Goal: Information Seeking & Learning: Learn about a topic

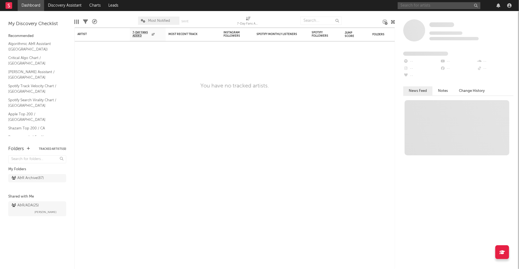
click at [421, 7] on input "text" at bounding box center [439, 5] width 83 height 7
type input "A"
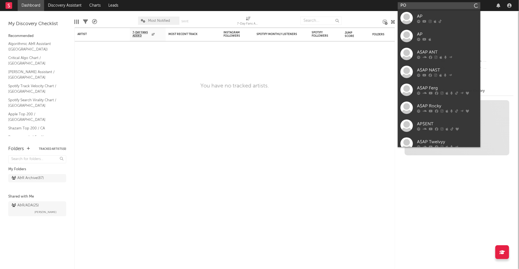
type input "P"
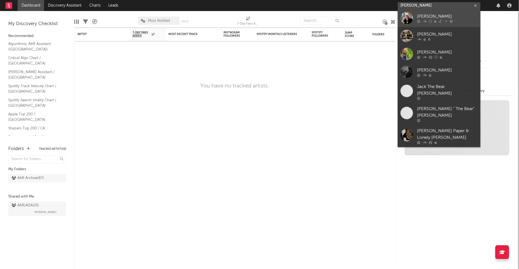
type input "[PERSON_NAME]"
click at [425, 13] on link "[PERSON_NAME]" at bounding box center [439, 18] width 83 height 18
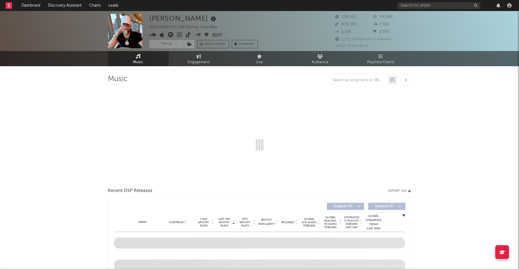
select select "6m"
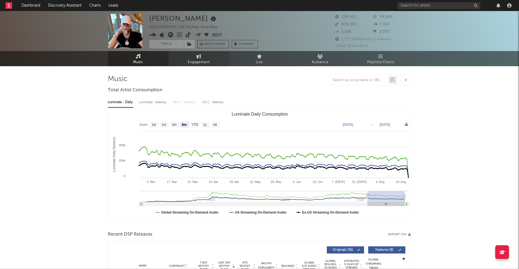
click at [198, 63] on span "Engagement" at bounding box center [199, 62] width 22 height 7
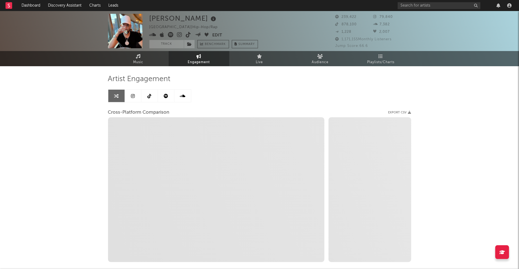
select select "1w"
click at [325, 56] on link "Audience" at bounding box center [320, 58] width 61 height 15
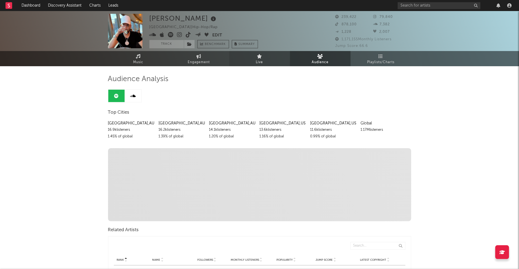
click at [268, 60] on link "Live" at bounding box center [259, 58] width 61 height 15
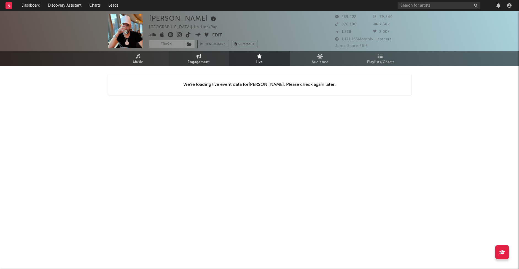
click at [213, 60] on link "Engagement" at bounding box center [199, 58] width 61 height 15
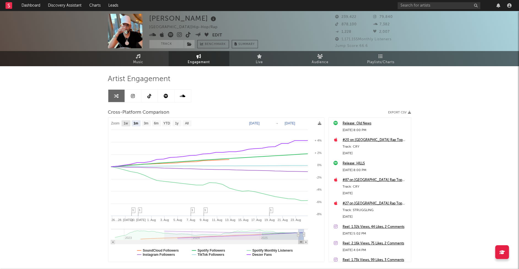
click at [126, 123] on text "1w" at bounding box center [125, 123] width 4 height 4
select select "1w"
type input "[DATE]"
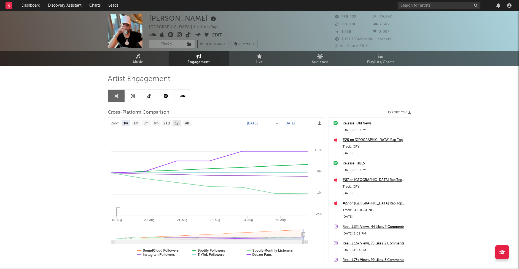
click at [174, 124] on rect at bounding box center [176, 123] width 9 height 6
select select "1y"
type input "[DATE]"
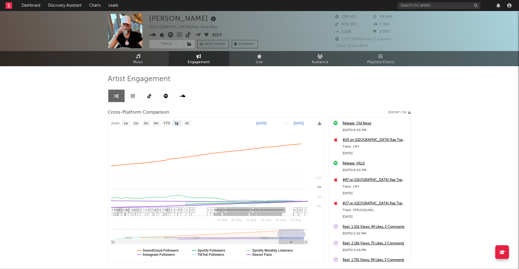
select select "1y"
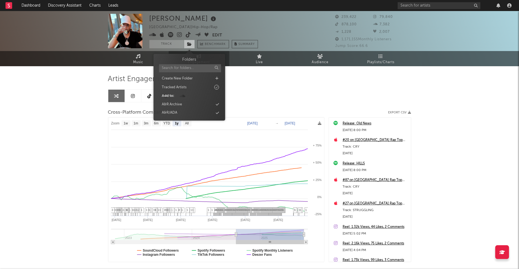
click at [189, 45] on icon at bounding box center [189, 44] width 5 height 4
click at [187, 113] on div "A&R/ADA" at bounding box center [189, 112] width 63 height 7
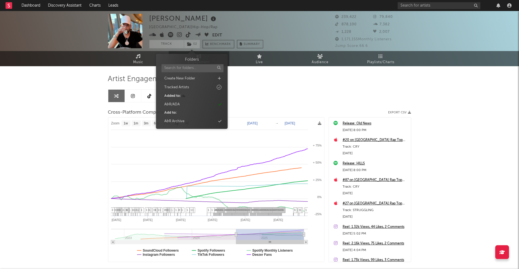
click at [472, 110] on div "[PERSON_NAME] Canada | Hip-Hop/Rap Edit Track ( 1 ) Benchmark Summary 239,422 7…" at bounding box center [259, 155] width 519 height 289
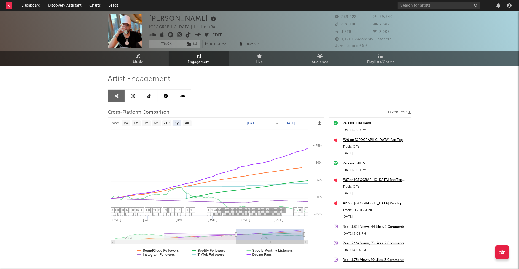
click at [446, 115] on div "[PERSON_NAME] Canada | Hip-Hop/Rap Edit Track ( 1 ) Benchmark Summary 239,422 7…" at bounding box center [259, 155] width 519 height 289
